Goal: Check status: Check status

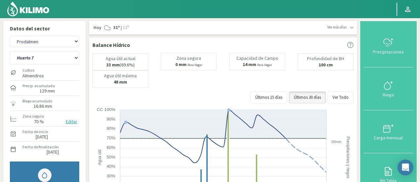
select select "1954: Object"
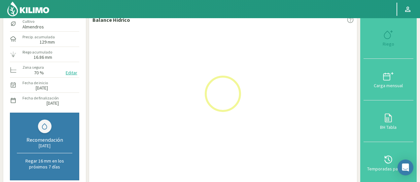
select select "48: Object"
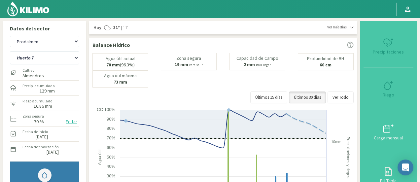
click at [48, 59] on select "Huerto 1 Huerto 2 Huerto 3 Huerto 4 Huerto 5 Huerto 6 Huerto 7" at bounding box center [44, 57] width 69 height 13
select select "2243: Object"
select select "53: Object"
select select "2532: Object"
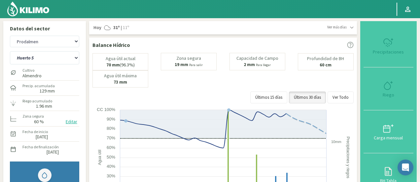
click at [48, 59] on select "Huerto 1 Huerto 2 Huerto 3 Huerto 4 Huerto 5 Huerto 6 Huerto 7" at bounding box center [44, 57] width 69 height 13
click at [10, 51] on select "Huerto 1 Huerto 2 Huerto 3 Huerto 4 Huerto 5 Huerto 6 Huerto 7" at bounding box center [44, 57] width 69 height 13
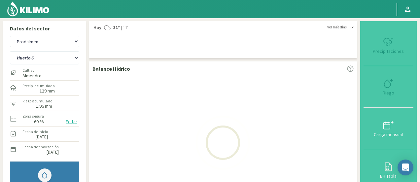
select select "60: Object"
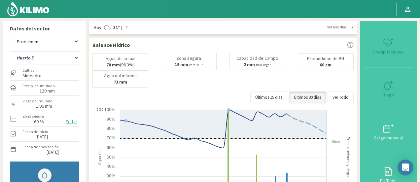
select select "2821: Object"
click at [45, 59] on select "Huerto 1 Huerto 2 Huerto 3 Huerto 4 Huerto 5 Huerto 6 Huerto 7" at bounding box center [44, 57] width 69 height 13
click at [10, 51] on select "Huerto 1 Huerto 2 Huerto 3 Huerto 4 Huerto 5 Huerto 6 Huerto 7" at bounding box center [44, 57] width 69 height 13
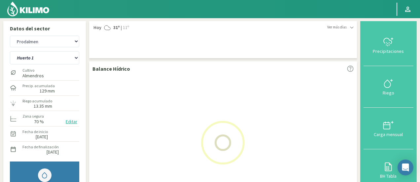
select select "68: Object"
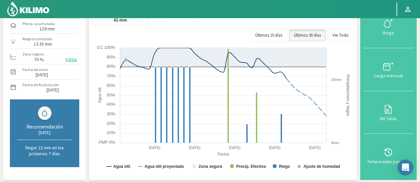
select select "3110: Object"
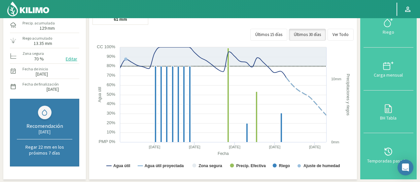
scroll to position [63, 0]
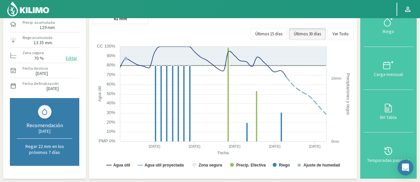
select select "70: Object"
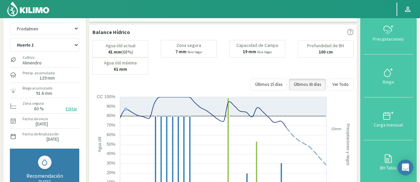
scroll to position [0, 0]
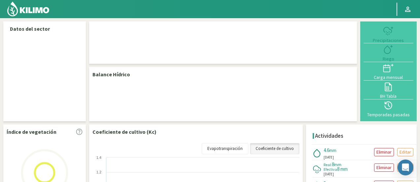
select select "227: Object"
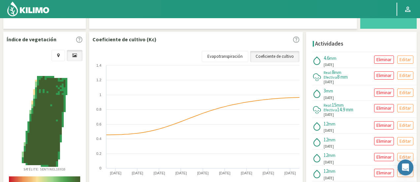
scroll to position [269, 0]
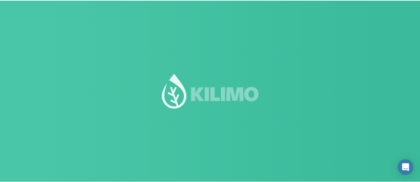
scroll to position [46, 0]
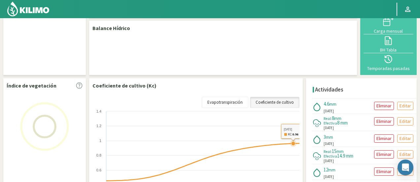
select select "227: Object"
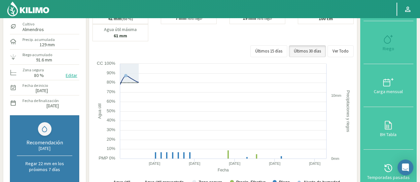
scroll to position [46, 0]
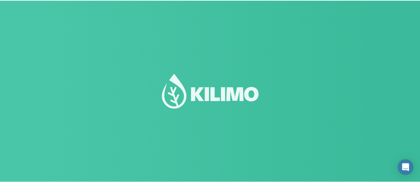
scroll to position [46, 0]
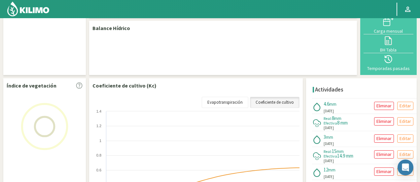
select select "227: Object"
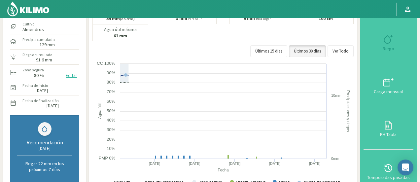
scroll to position [46, 0]
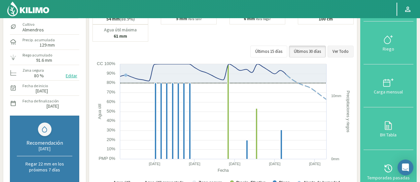
click at [341, 51] on button "Ver Todo" at bounding box center [341, 52] width 26 height 12
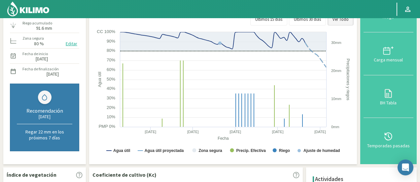
scroll to position [0, 0]
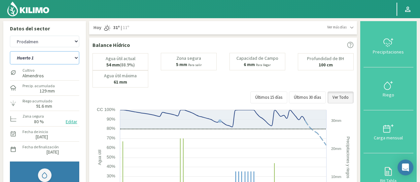
click at [53, 54] on select "Huerto 1 Huerto 2 Huerto 3 Huerto 4 Huerto 5 Huerto 6 Huerto 7" at bounding box center [44, 57] width 69 height 13
click at [10, 51] on select "Huerto 1 Huerto 2 Huerto 3 Huerto 4 Huerto 5 Huerto 6 Huerto 7" at bounding box center [44, 57] width 69 height 13
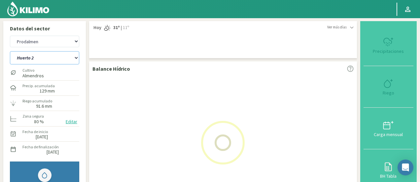
select select "0: Object"
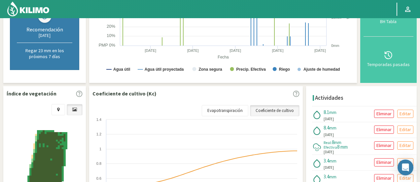
select select "516: Object"
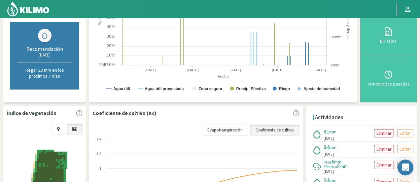
select select "8: Object"
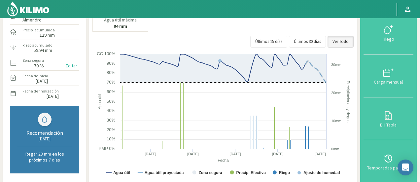
scroll to position [55, 0]
